Goal: Use online tool/utility: Utilize a website feature to perform a specific function

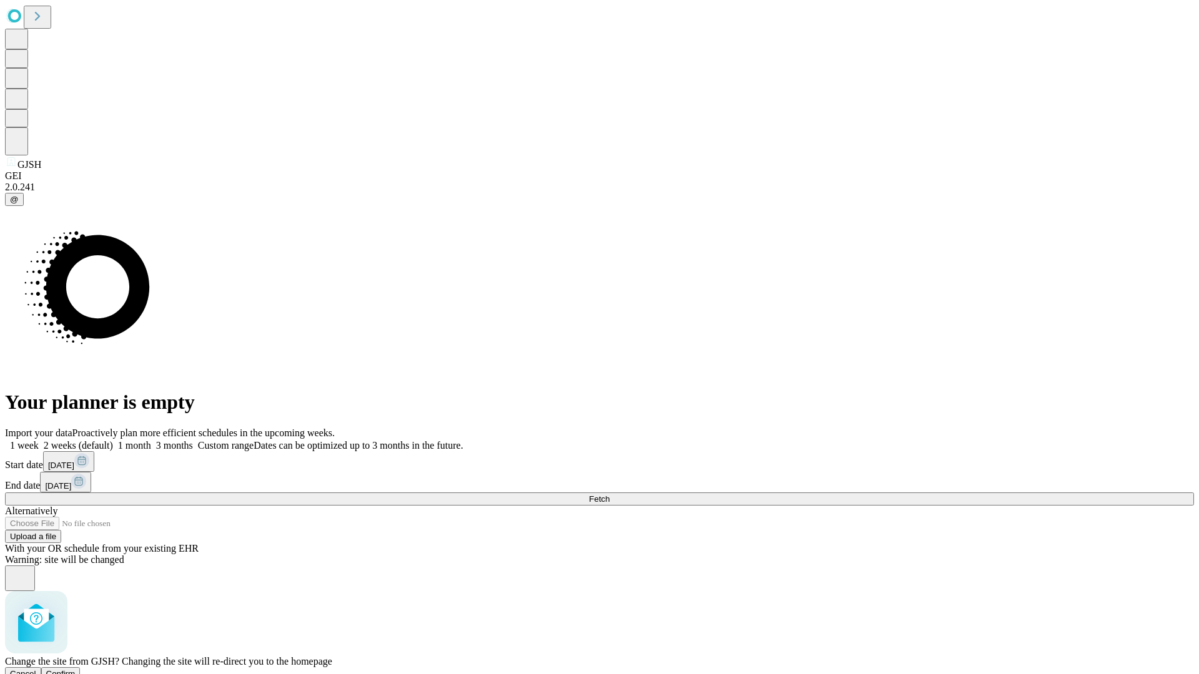
click at [76, 669] on span "Confirm" at bounding box center [60, 673] width 29 height 9
click at [151, 440] on label "1 month" at bounding box center [132, 445] width 38 height 11
click at [610, 495] on span "Fetch" at bounding box center [599, 499] width 21 height 9
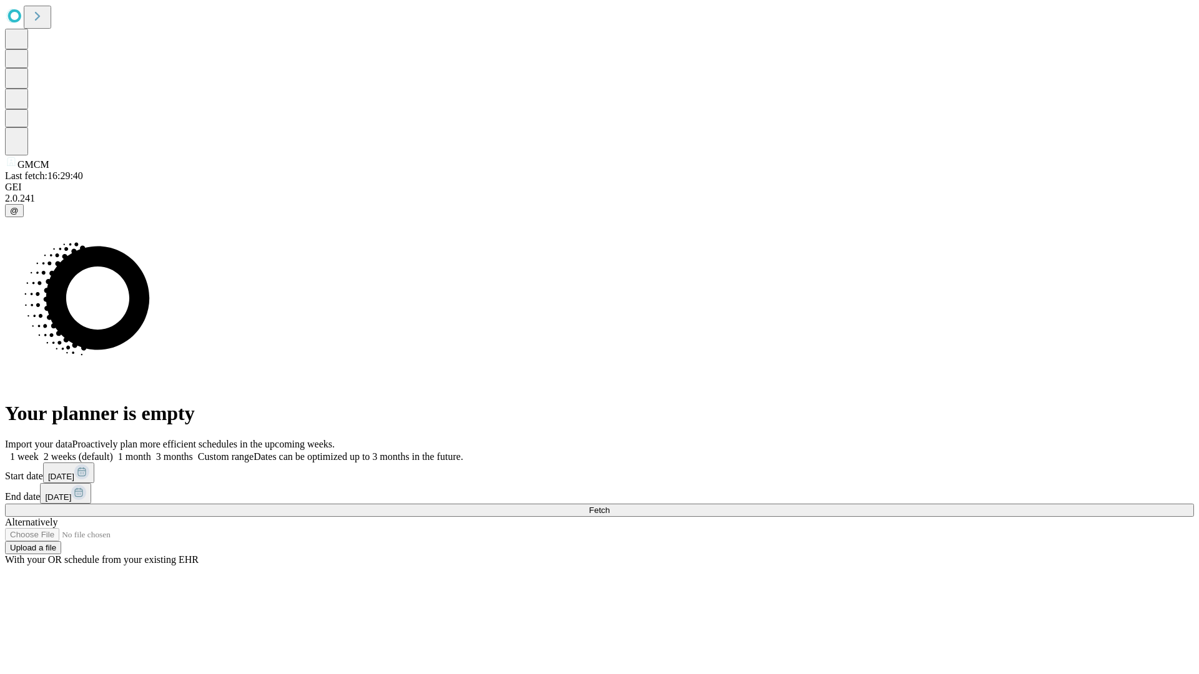
click at [151, 452] on label "1 month" at bounding box center [132, 457] width 38 height 11
click at [610, 506] on span "Fetch" at bounding box center [599, 510] width 21 height 9
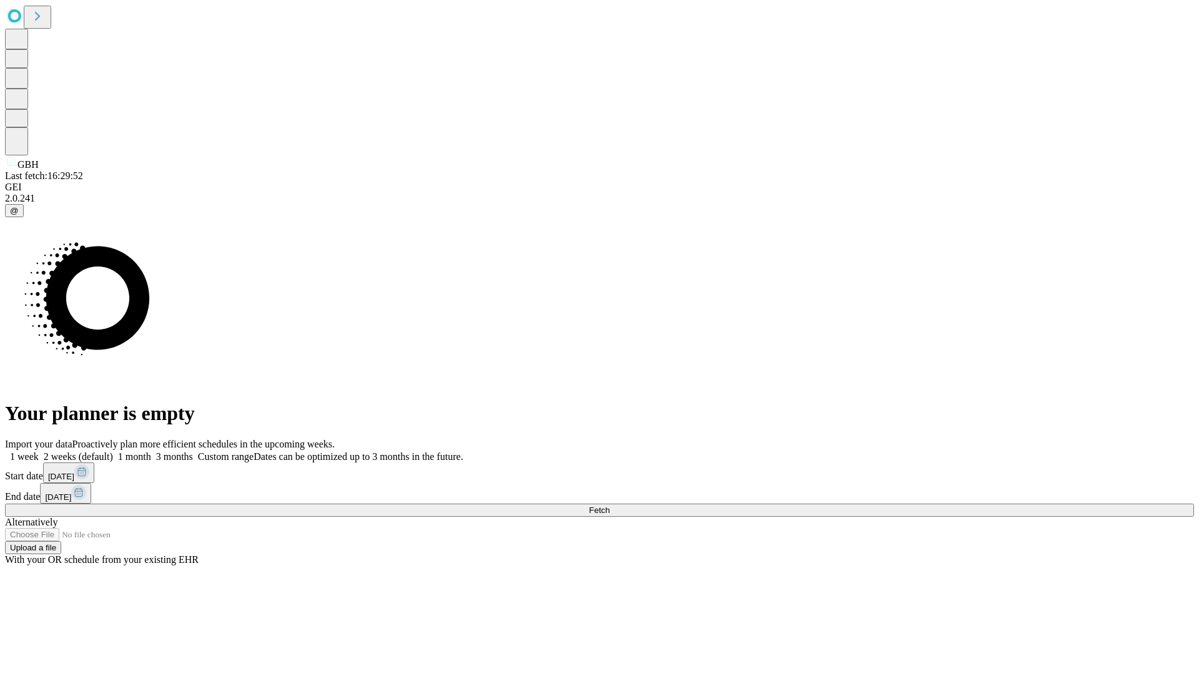
click at [151, 452] on label "1 month" at bounding box center [132, 457] width 38 height 11
click at [610, 506] on span "Fetch" at bounding box center [599, 510] width 21 height 9
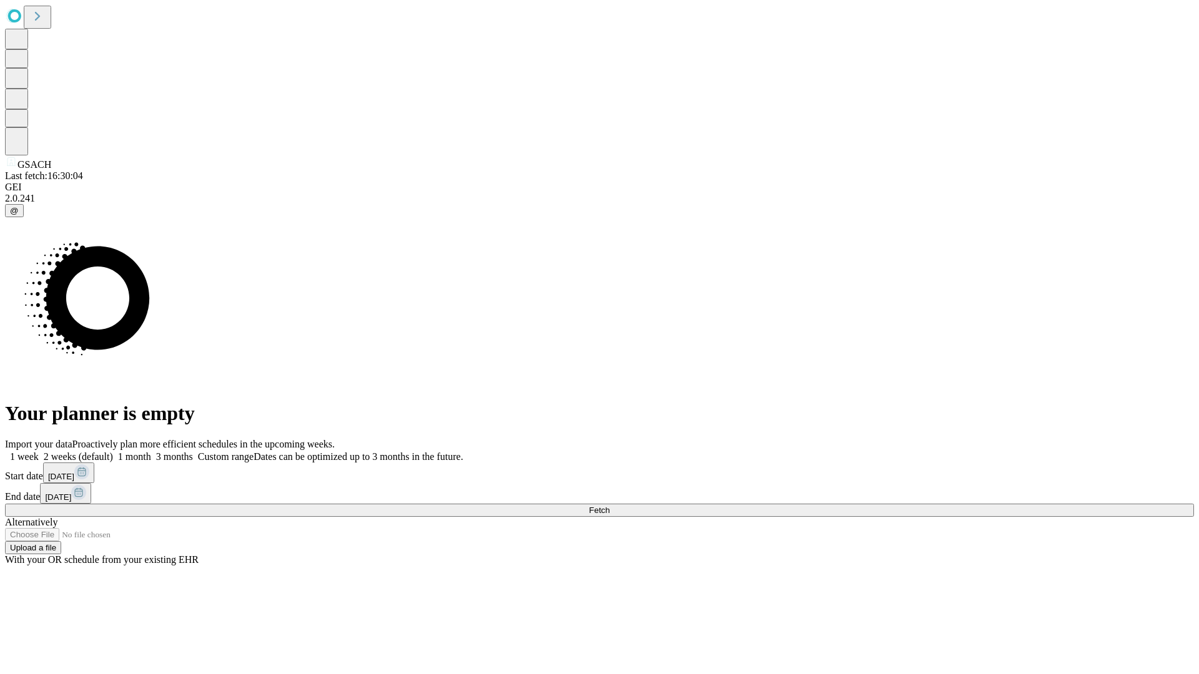
click at [610, 506] on span "Fetch" at bounding box center [599, 510] width 21 height 9
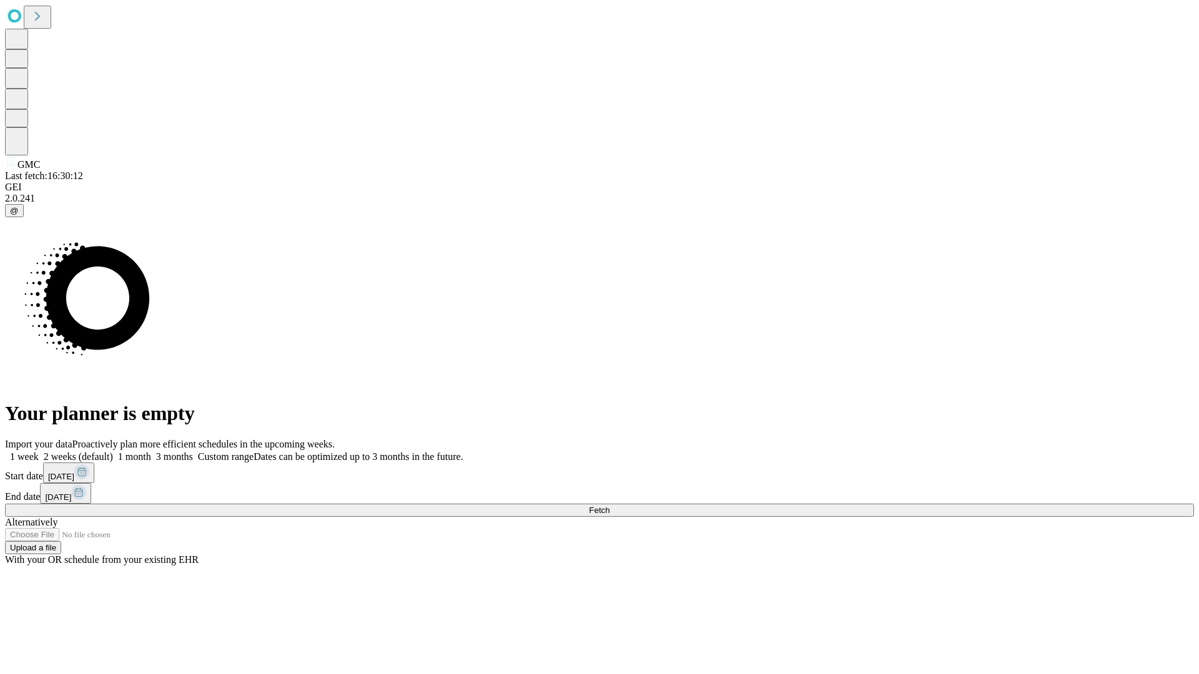
click at [151, 452] on label "1 month" at bounding box center [132, 457] width 38 height 11
click at [610, 506] on span "Fetch" at bounding box center [599, 510] width 21 height 9
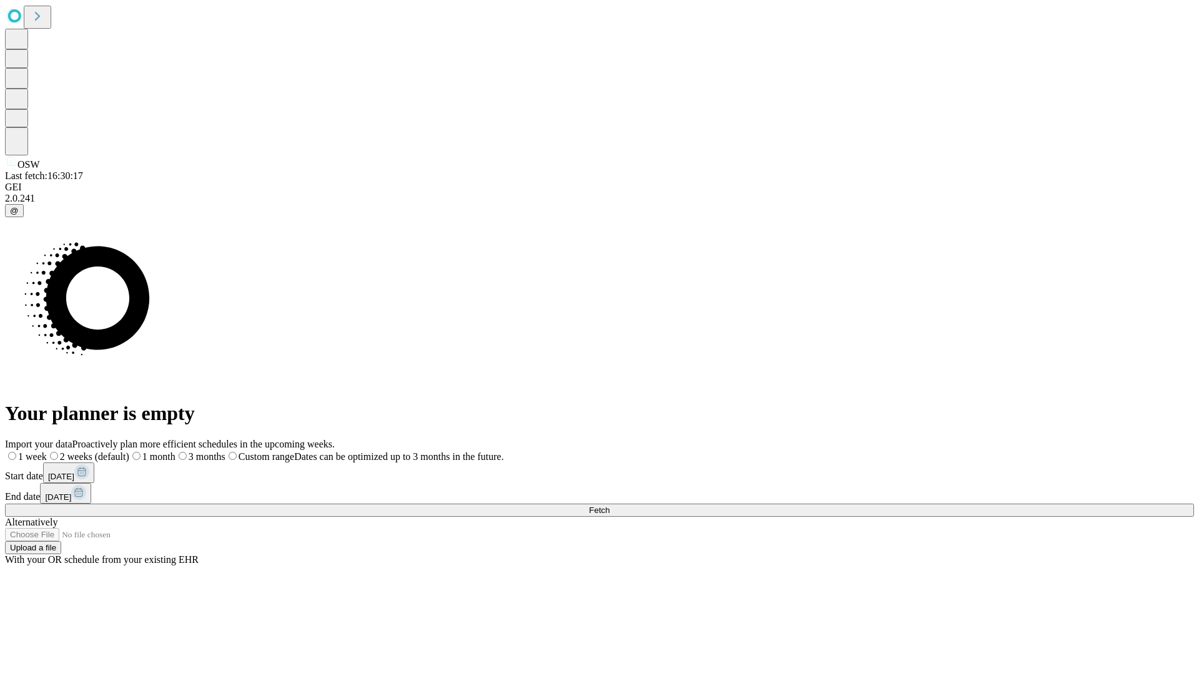
click at [175, 452] on label "1 month" at bounding box center [152, 457] width 46 height 11
click at [610, 506] on span "Fetch" at bounding box center [599, 510] width 21 height 9
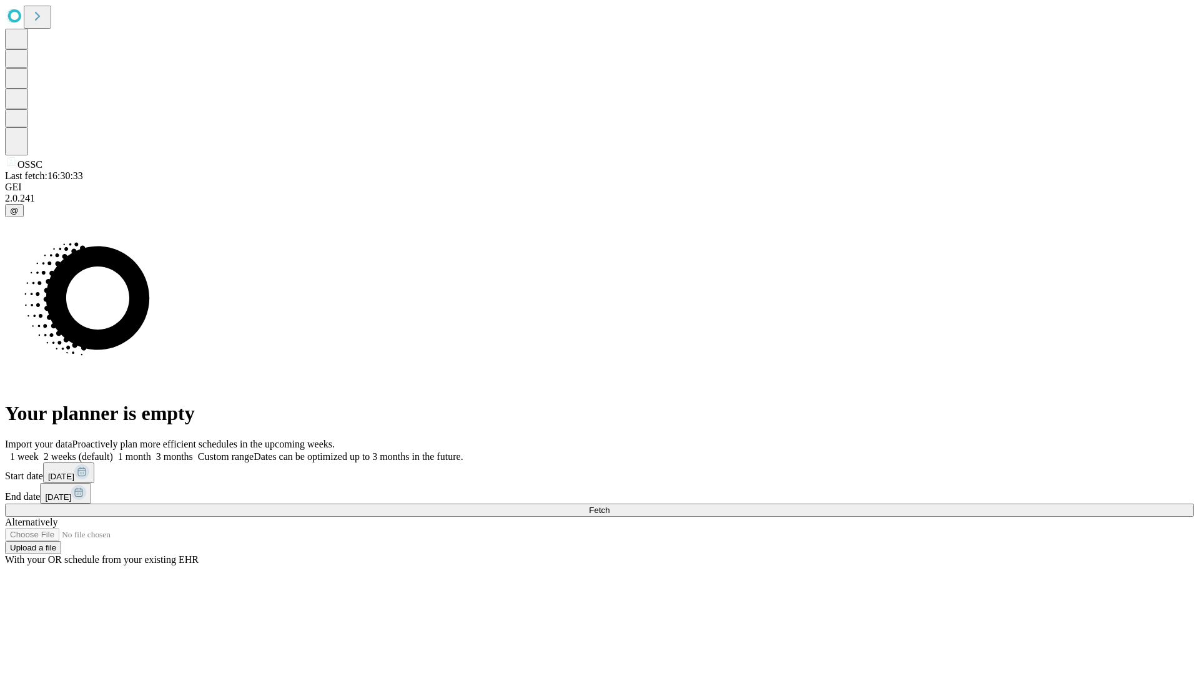
click at [151, 452] on label "1 month" at bounding box center [132, 457] width 38 height 11
click at [610, 506] on span "Fetch" at bounding box center [599, 510] width 21 height 9
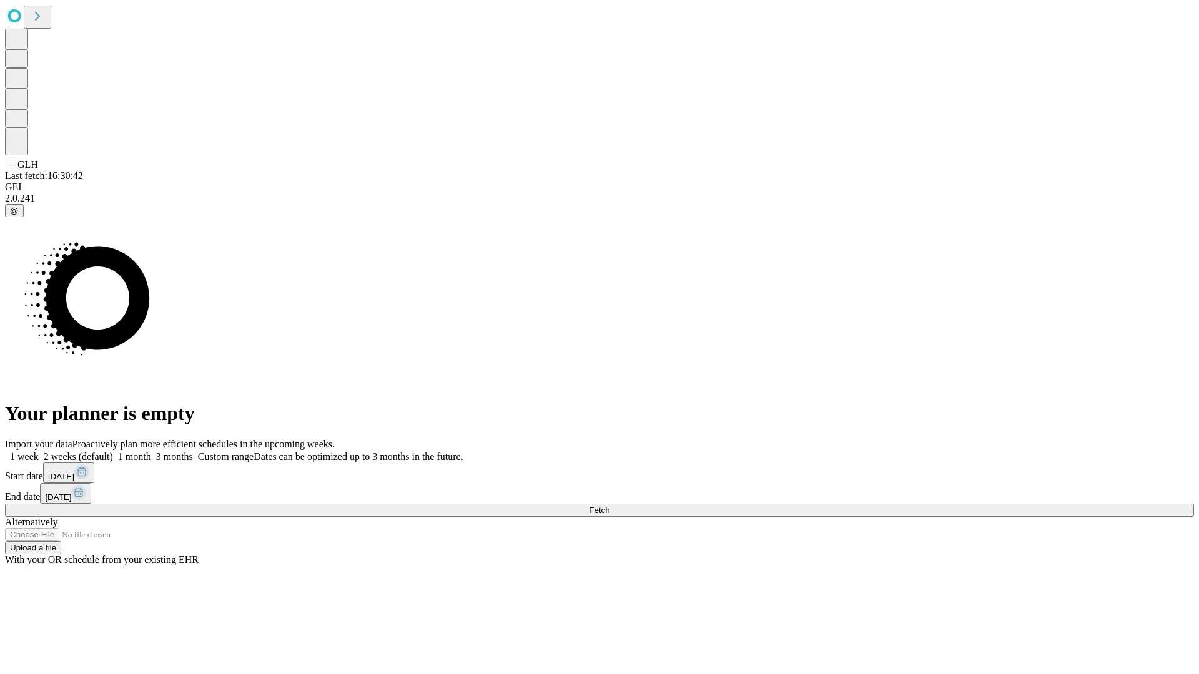
click at [151, 452] on label "1 month" at bounding box center [132, 457] width 38 height 11
click at [610, 506] on span "Fetch" at bounding box center [599, 510] width 21 height 9
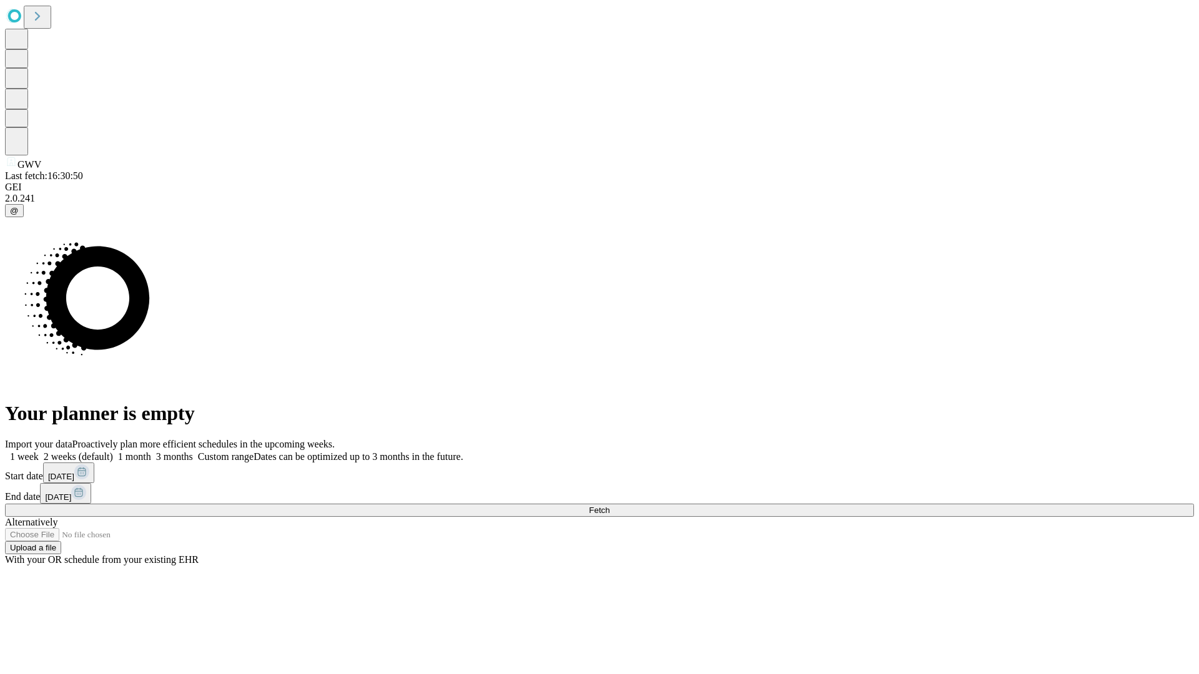
click at [610, 506] on span "Fetch" at bounding box center [599, 510] width 21 height 9
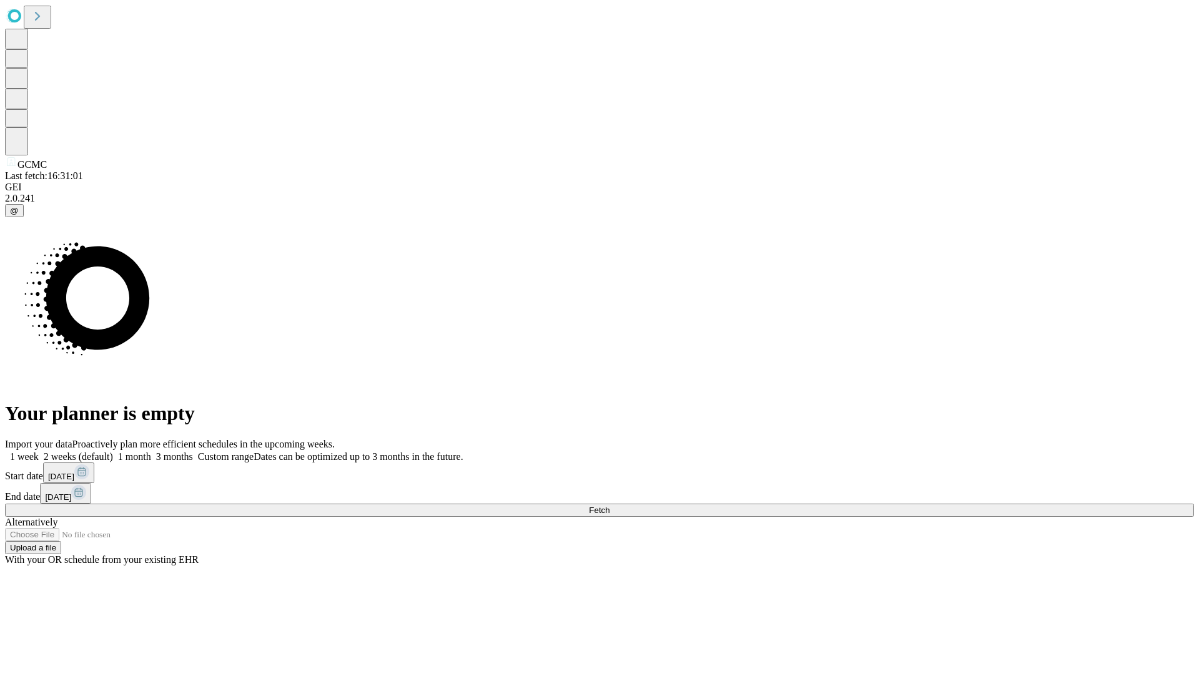
click at [151, 452] on label "1 month" at bounding box center [132, 457] width 38 height 11
click at [610, 506] on span "Fetch" at bounding box center [599, 510] width 21 height 9
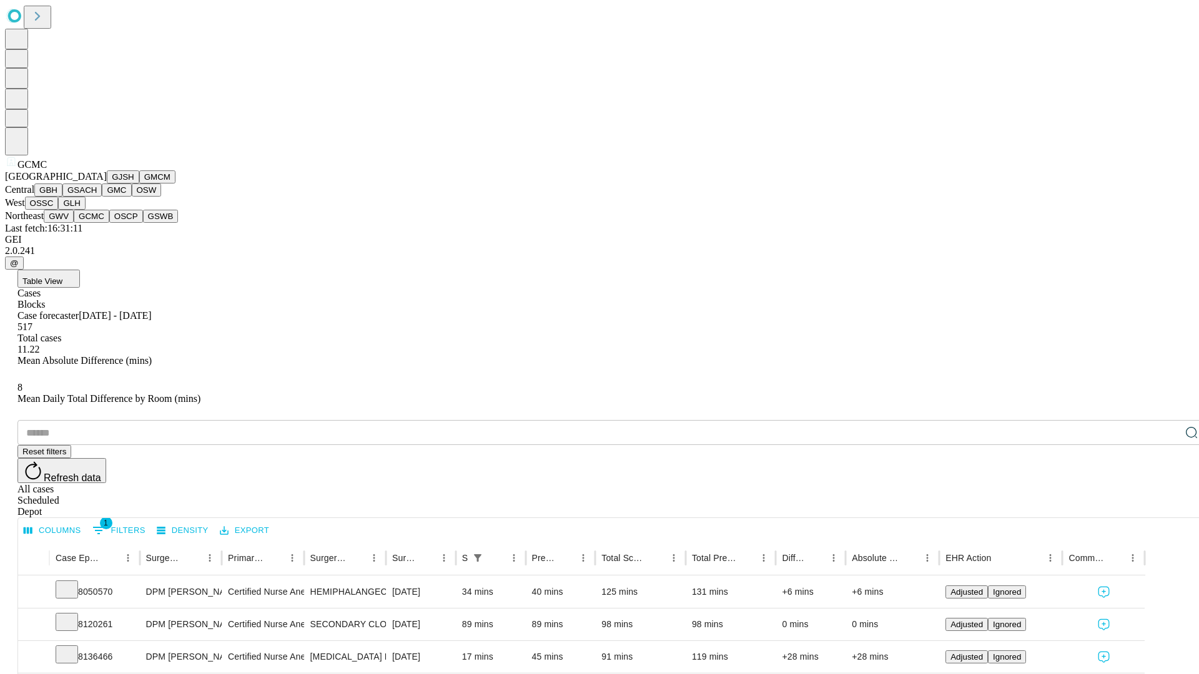
click at [109, 223] on button "OSCP" at bounding box center [126, 216] width 34 height 13
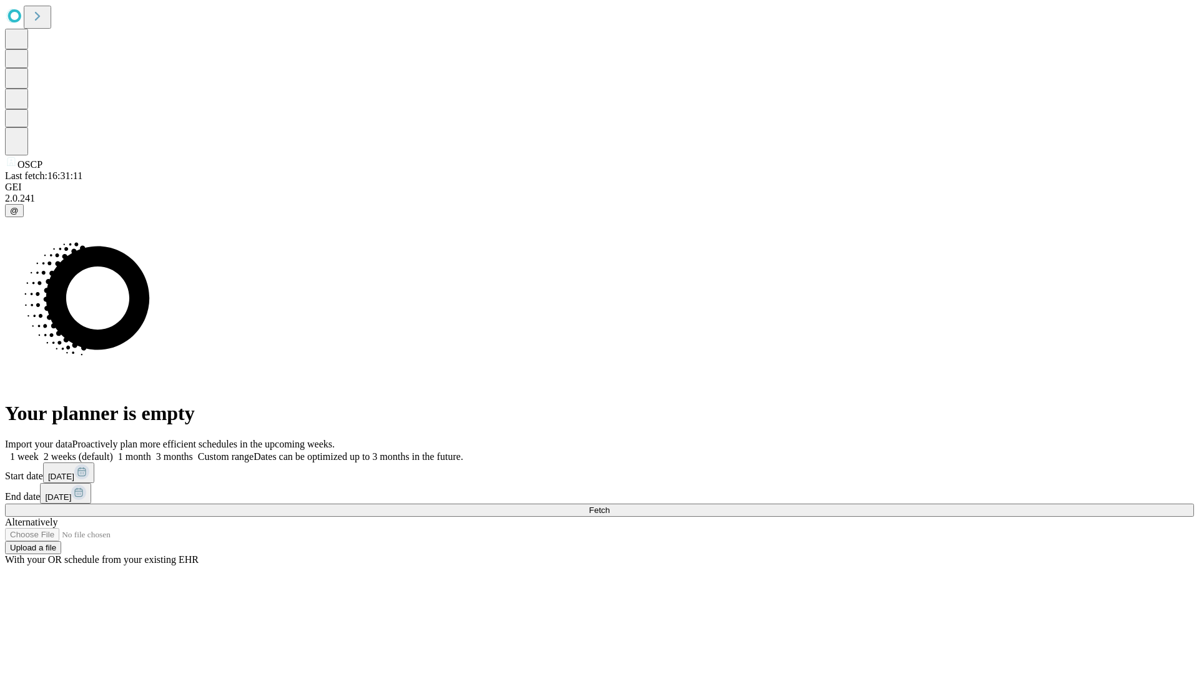
click at [151, 452] on label "1 month" at bounding box center [132, 457] width 38 height 11
click at [610, 506] on span "Fetch" at bounding box center [599, 510] width 21 height 9
